Goal: Information Seeking & Learning: Learn about a topic

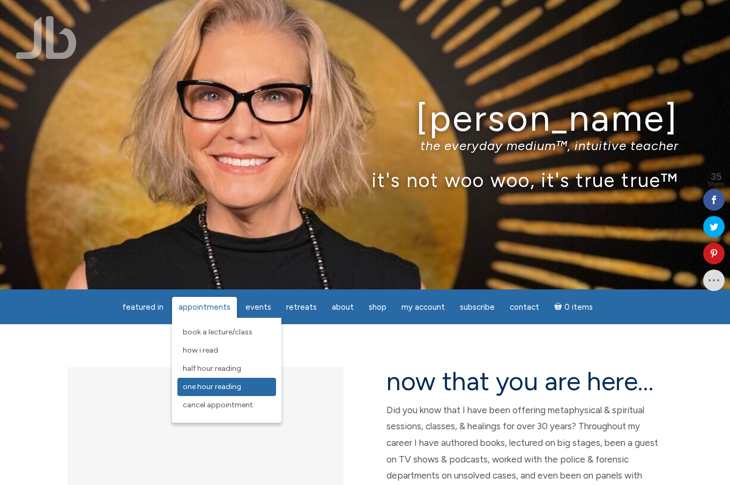
click at [209, 389] on span "One Hour Reading" at bounding box center [212, 386] width 58 height 9
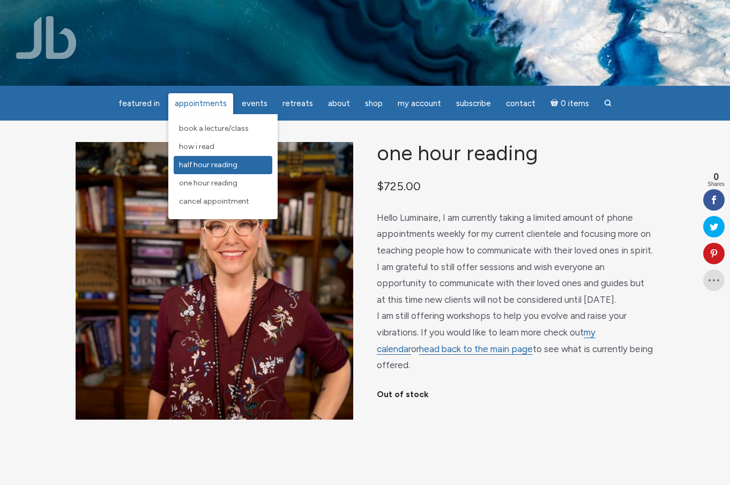
click at [217, 159] on link "Half Hour Reading" at bounding box center [223, 165] width 99 height 18
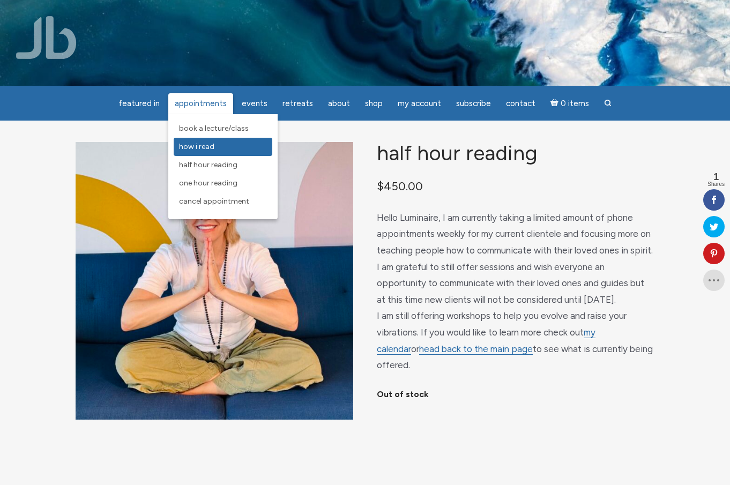
click at [208, 145] on span "How I Read" at bounding box center [196, 146] width 35 height 9
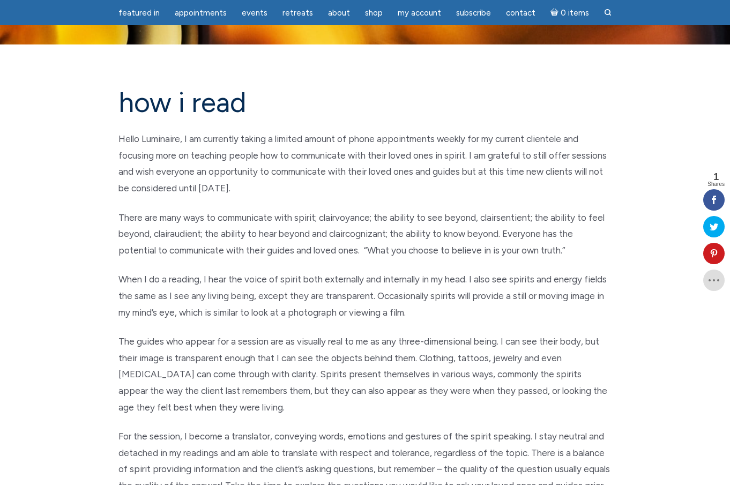
scroll to position [43, 0]
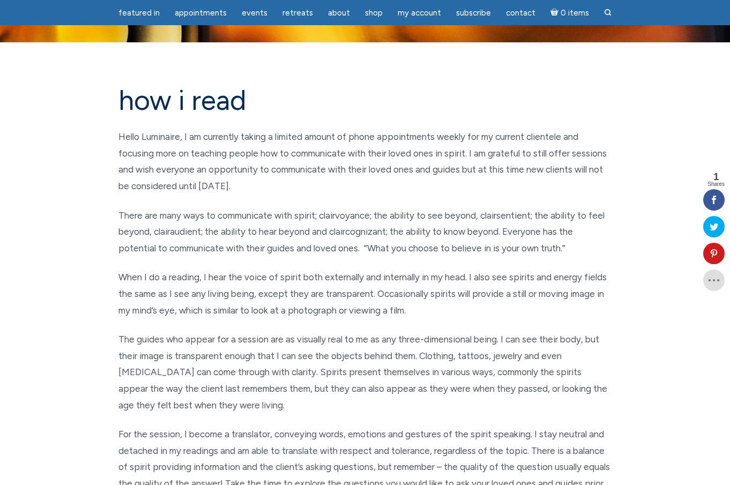
click at [208, 145] on p "Hello Luminaire, I am currently taking a limited amount of phone appointments w…" at bounding box center [364, 161] width 493 height 65
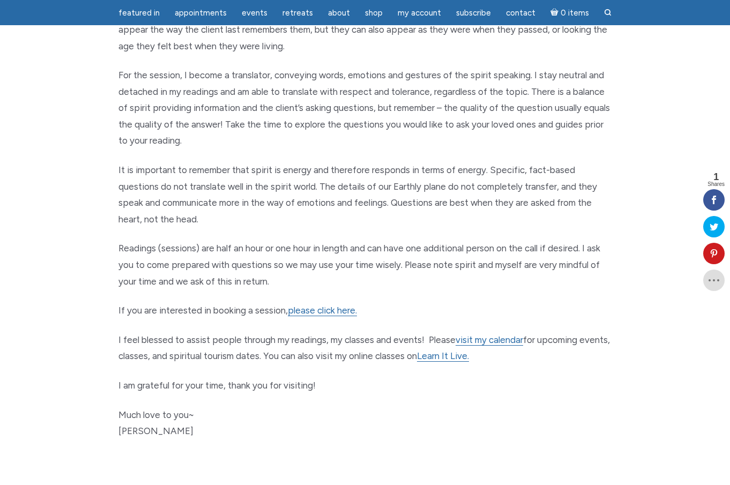
scroll to position [414, 0]
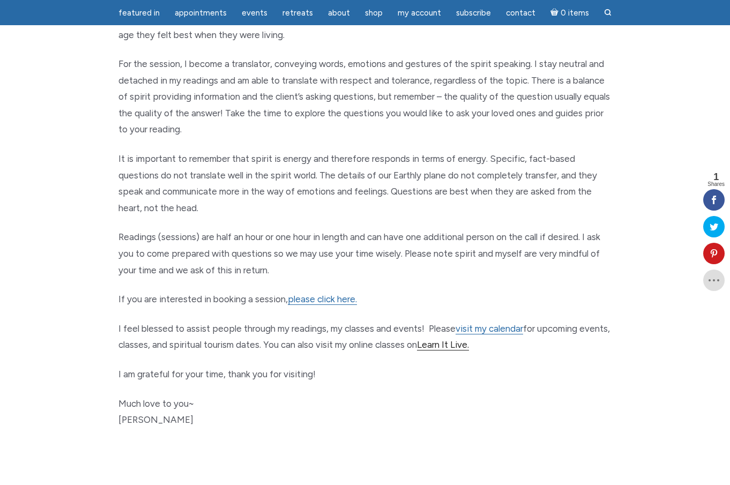
click at [469, 339] on link "Learn It Live." at bounding box center [443, 344] width 52 height 11
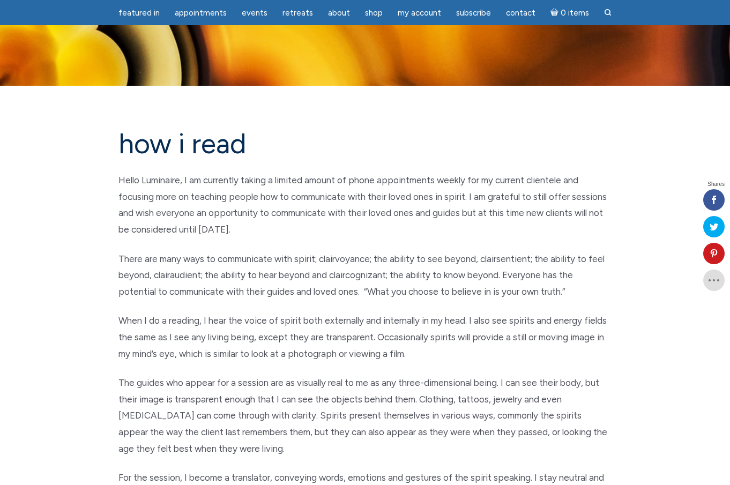
scroll to position [414, 0]
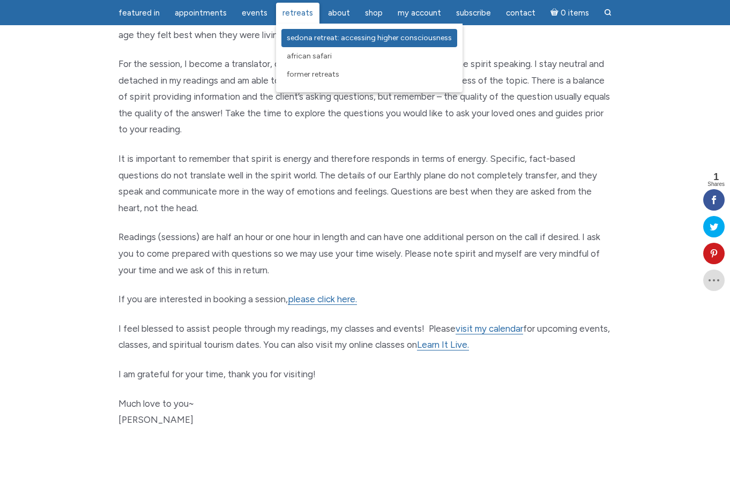
click at [326, 44] on link "Sedona Retreat: Accessing Higher Consciousness" at bounding box center [369, 38] width 176 height 18
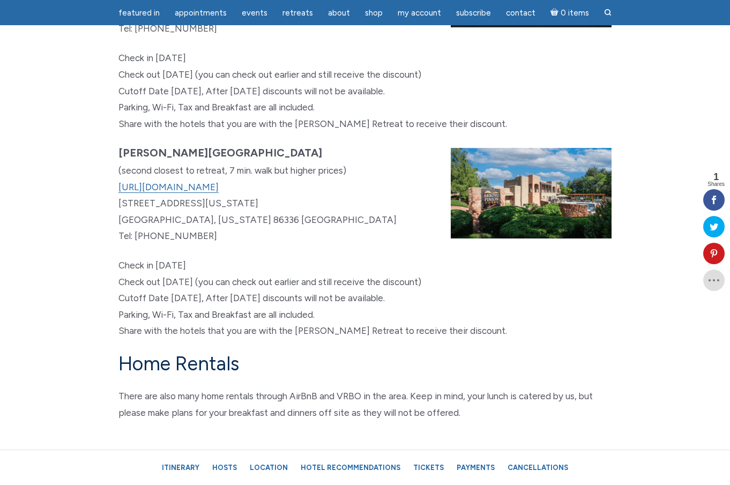
scroll to position [6376, 0]
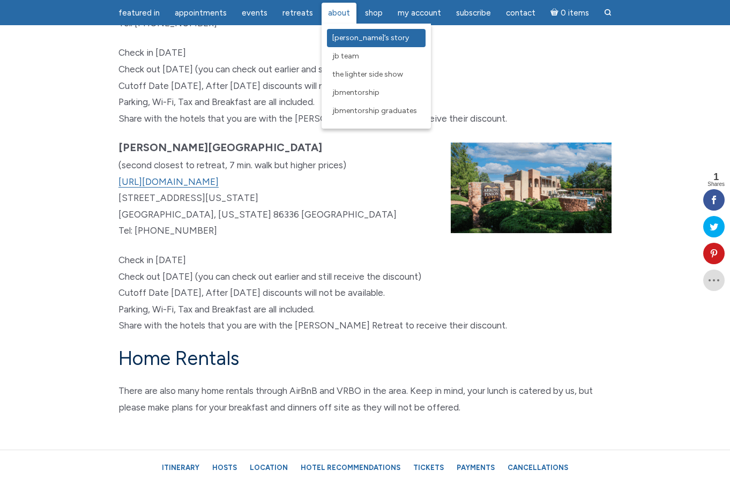
click at [349, 40] on span "[PERSON_NAME]’s Story" at bounding box center [370, 37] width 77 height 9
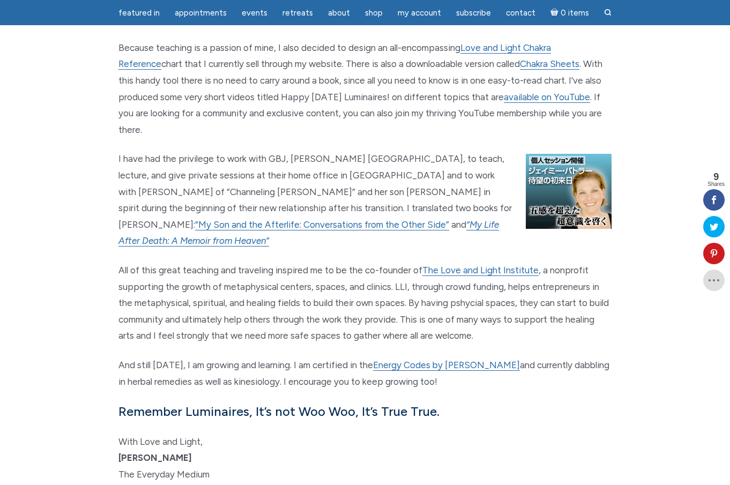
scroll to position [1122, 0]
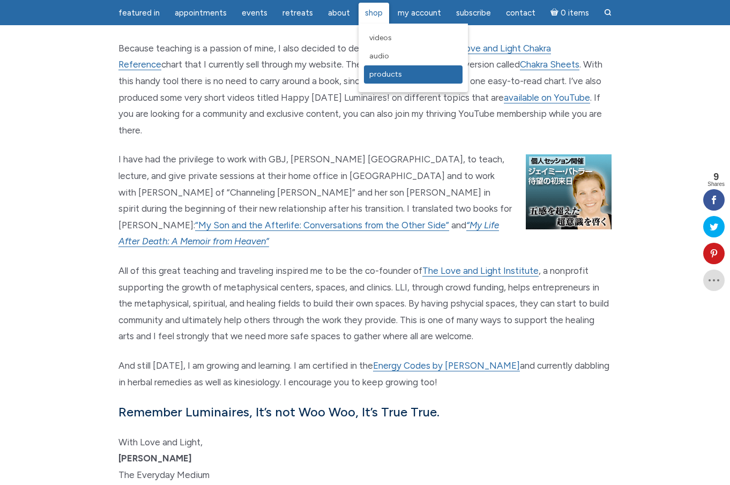
click at [385, 76] on span "Products" at bounding box center [385, 74] width 33 height 9
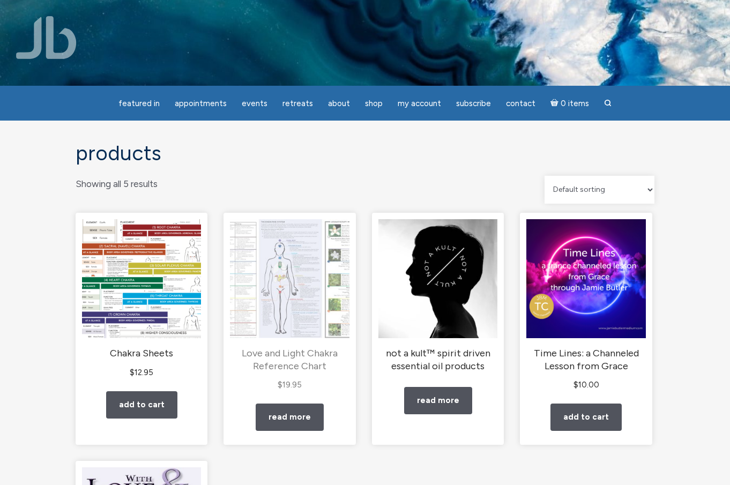
click at [297, 305] on img "main" at bounding box center [289, 278] width 119 height 119
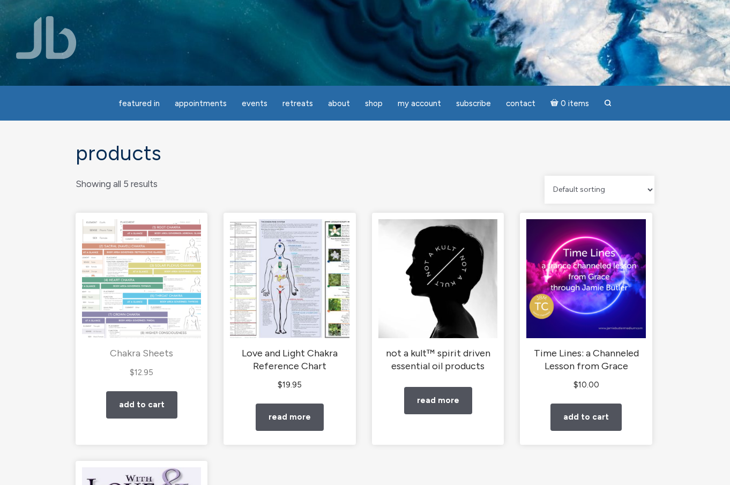
click at [136, 335] on img "main" at bounding box center [141, 278] width 119 height 119
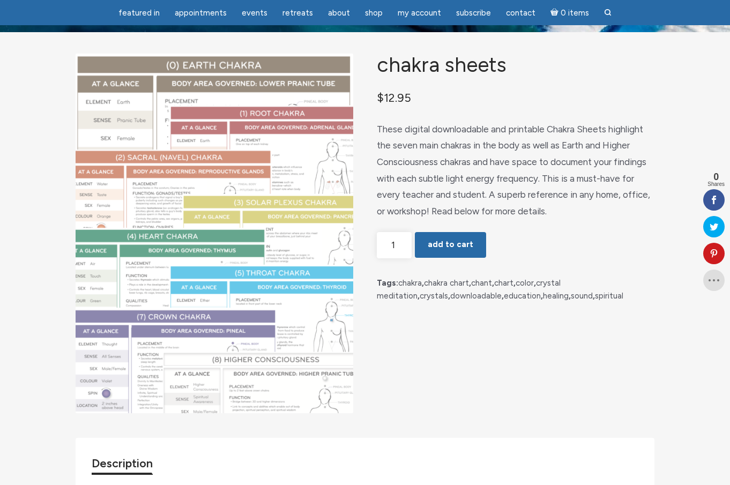
scroll to position [52, 0]
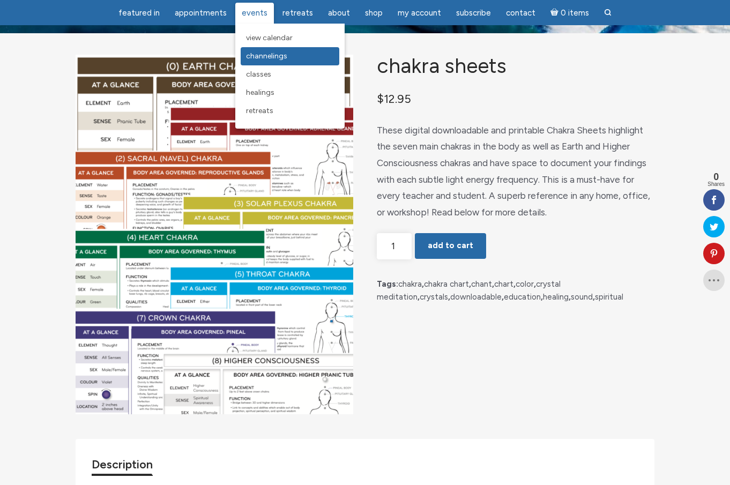
click at [276, 61] on link "Channelings" at bounding box center [290, 56] width 99 height 18
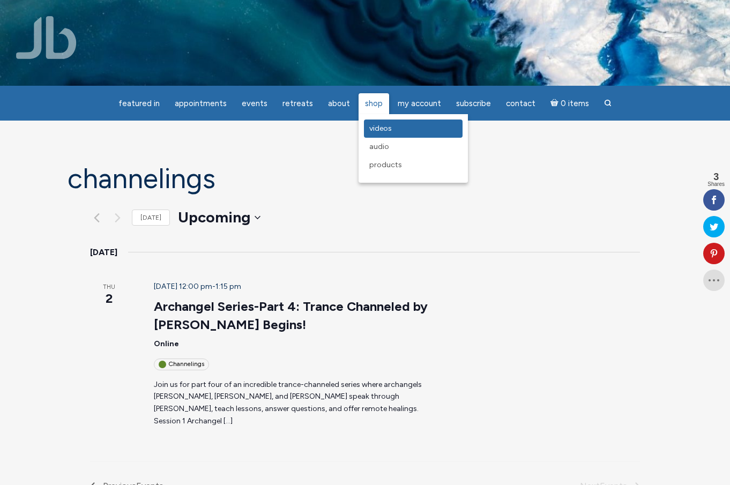
click at [379, 127] on span "Videos" at bounding box center [380, 128] width 22 height 9
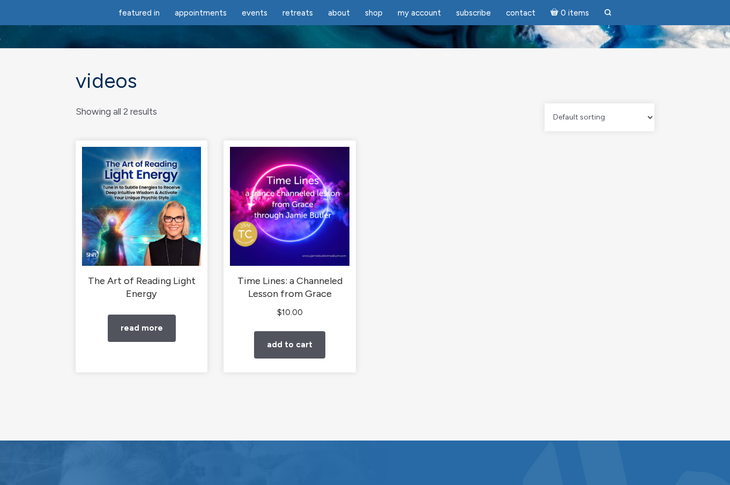
scroll to position [37, 0]
click at [136, 337] on link "Read more" at bounding box center [142, 327] width 68 height 27
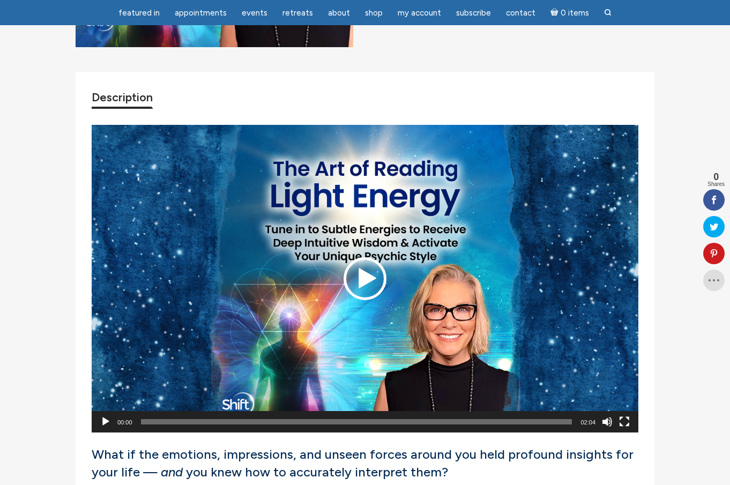
scroll to position [344, 0]
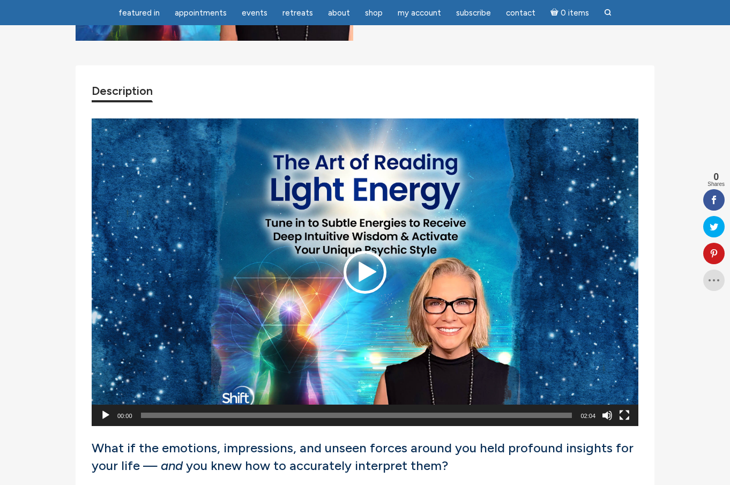
click at [361, 293] on div "Play" at bounding box center [364, 272] width 43 height 43
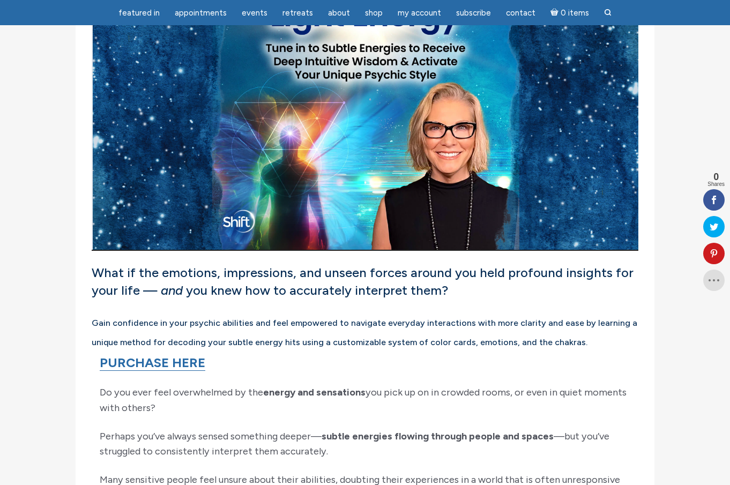
scroll to position [518, 0]
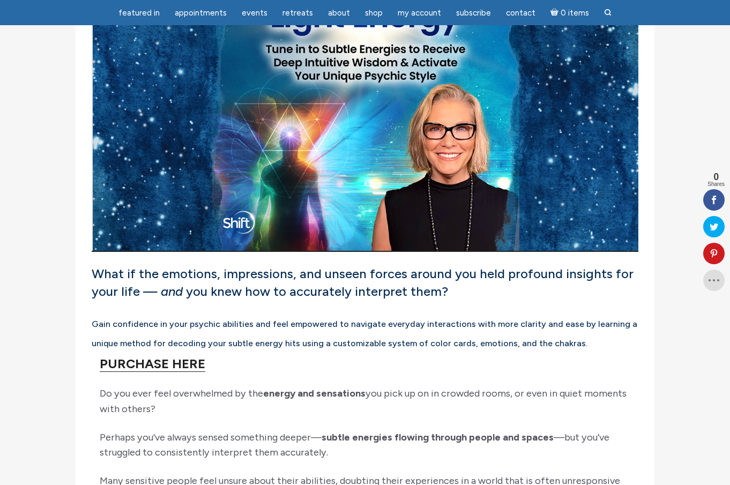
click at [164, 372] on link "PURCHASE HERE" at bounding box center [153, 364] width 106 height 16
